Goal: Task Accomplishment & Management: Manage account settings

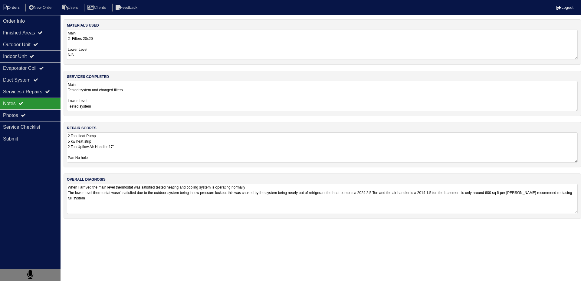
click at [15, 10] on li "Orders" at bounding box center [12, 8] width 25 height 8
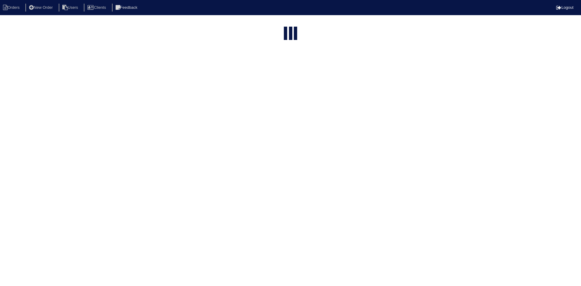
select select "15"
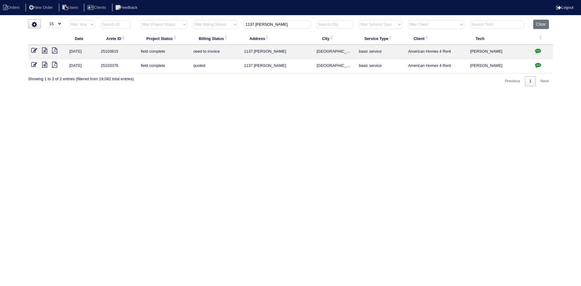
drag, startPoint x: 296, startPoint y: 25, endPoint x: 204, endPoint y: 25, distance: 92.6
click at [210, 26] on tr "filter Year -- Any Year -- 2025 2024 2023 2022 2021 2020 2019 filter Project St…" at bounding box center [290, 26] width 525 height 12
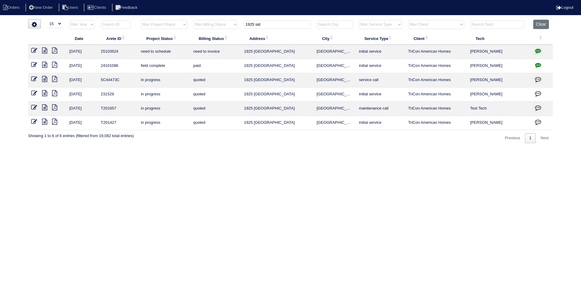
type input "1925 sid"
click at [42, 51] on icon at bounding box center [44, 51] width 5 height 6
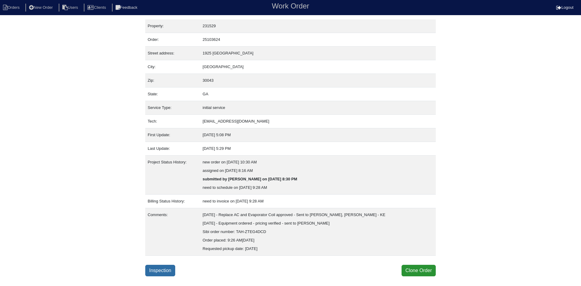
click at [159, 269] on link "Inspection" at bounding box center [160, 270] width 30 height 11
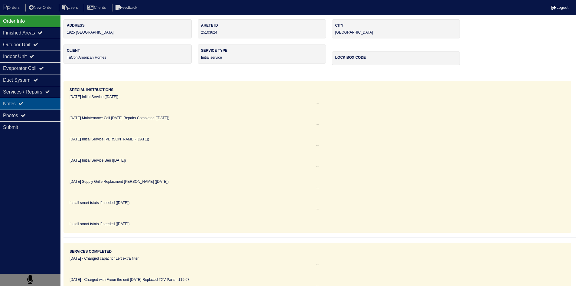
click at [37, 105] on div "Notes" at bounding box center [30, 104] width 61 height 12
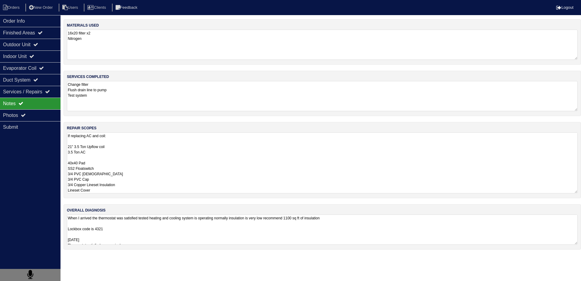
scroll to position [1, 0]
drag, startPoint x: 67, startPoint y: 136, endPoint x: 119, endPoint y: 192, distance: 76.7
click at [119, 192] on textarea "If replacing AC and coil: 21" 3.5 Ton Upflow coil 3.5 Ton AC 40x40 Pad SS2 Floa…" at bounding box center [322, 163] width 511 height 61
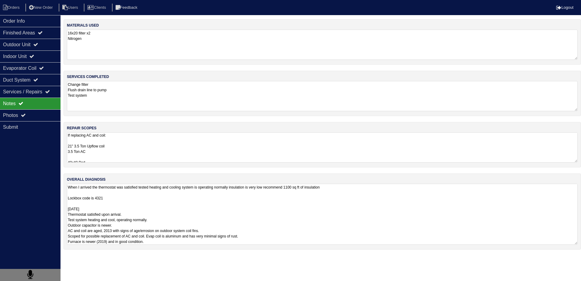
click at [129, 236] on textarea "When I arrived the thermostat was satisfied tested heating and cooling system i…" at bounding box center [322, 214] width 511 height 61
click at [26, 51] on div "Indoor Unit" at bounding box center [30, 57] width 61 height 12
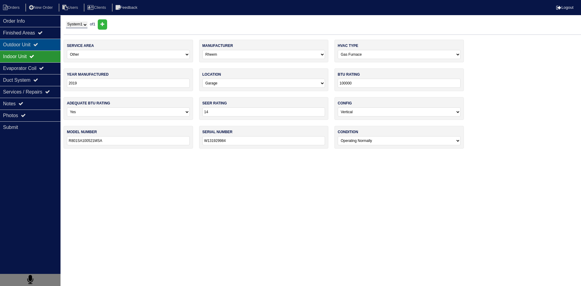
click at [26, 44] on div "Outdoor Unit" at bounding box center [30, 45] width 61 height 12
